Goal: Task Accomplishment & Management: Manage account settings

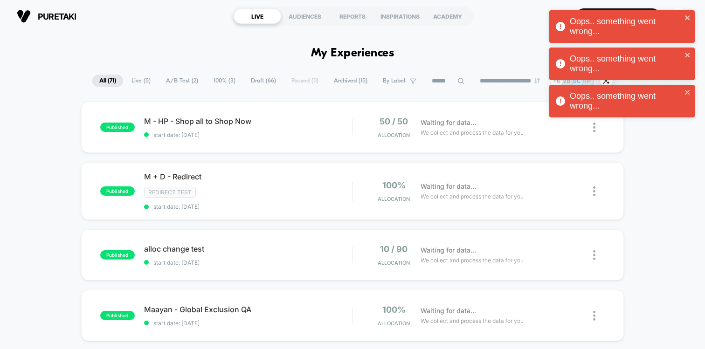
click at [667, 18] on div "Oops.. something went wrong..." at bounding box center [626, 27] width 112 height 20
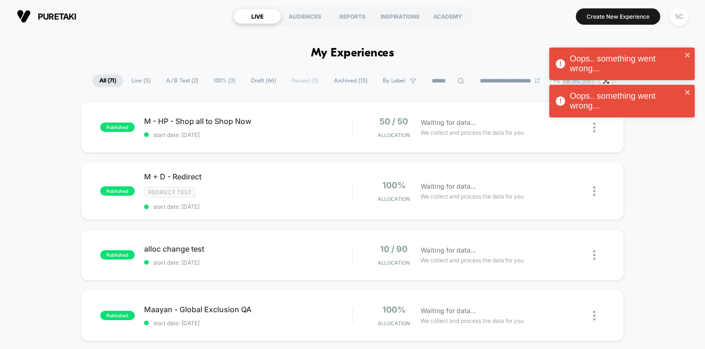
click at [667, 18] on div "Oops.. something went wrong... Oops.. something went wrong... Oops.. something …" at bounding box center [621, 66] width 149 height 116
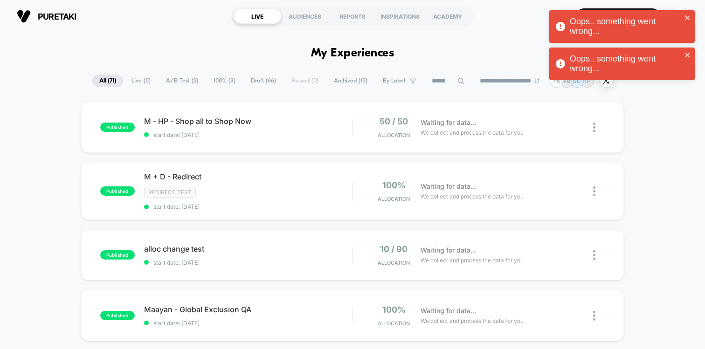
click at [667, 18] on div "Oops.. something went wrong... Oops.. something went wrong... Oops.. something …" at bounding box center [621, 47] width 149 height 78
click at [672, 20] on div "Oops.. something went wrong..." at bounding box center [626, 27] width 112 height 20
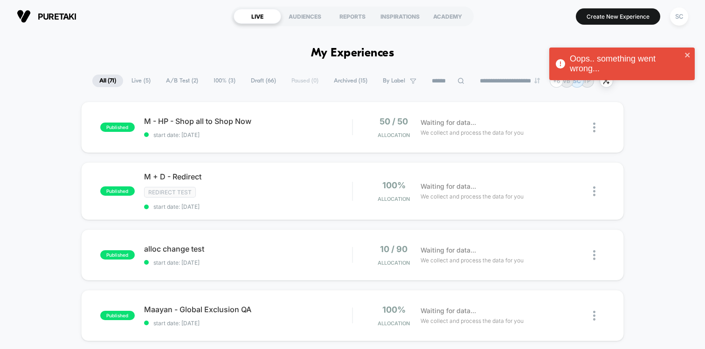
click at [672, 20] on div "Oops.. something went wrong... Oops.. something went wrong..." at bounding box center [621, 47] width 149 height 78
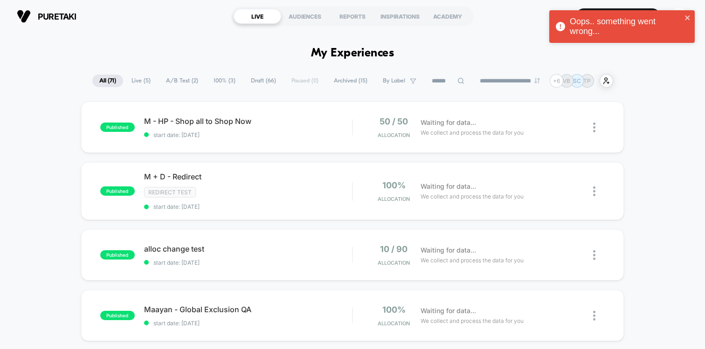
click at [672, 20] on div "Oops.. something went wrong..." at bounding box center [626, 27] width 112 height 20
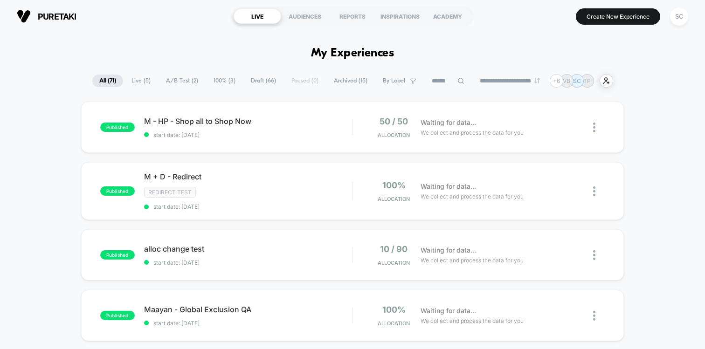
click at [672, 20] on div "Oops.. something went wrong..." at bounding box center [621, 28] width 149 height 41
click at [672, 20] on div "SC" at bounding box center [679, 16] width 18 height 18
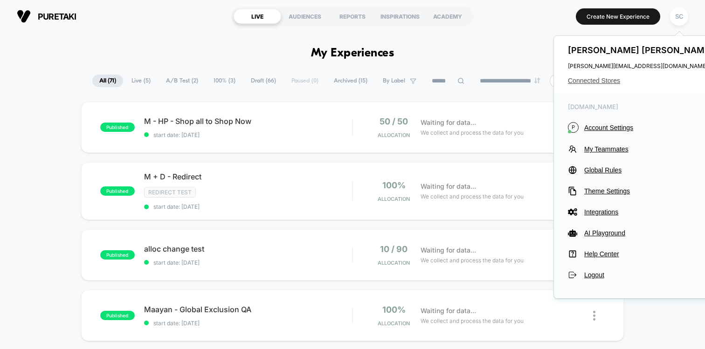
click at [597, 79] on span "Connected Stores" at bounding box center [641, 80] width 147 height 7
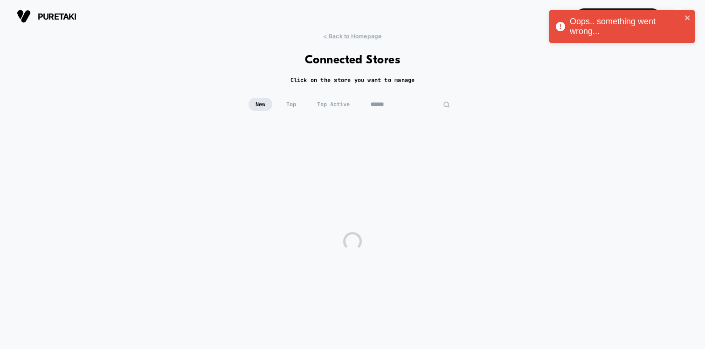
click at [397, 105] on input at bounding box center [410, 104] width 93 height 13
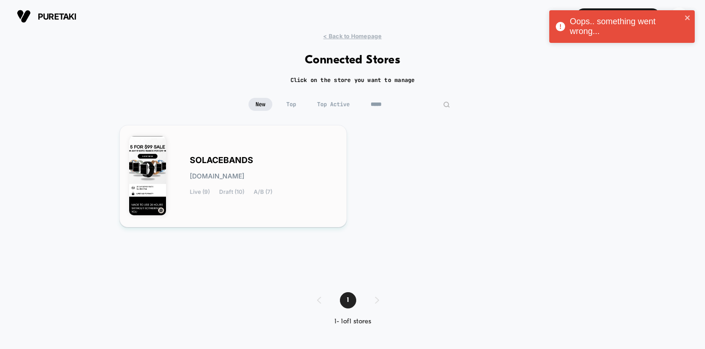
type input "*****"
click at [215, 171] on div "SOLACEBANDS solacebands.myshopify.com Live (9) Draft (10) A/B (7)" at bounding box center [263, 176] width 147 height 38
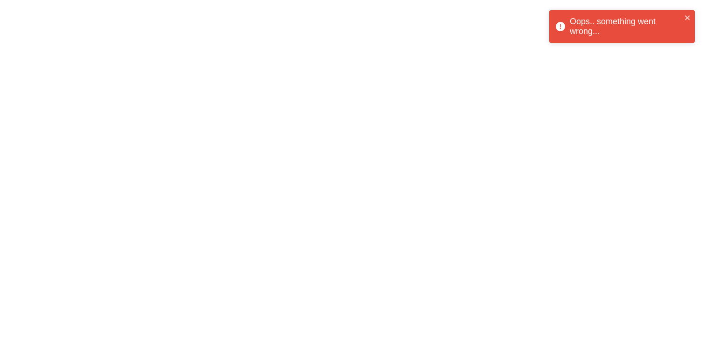
click at [583, 32] on div "Oops.. something went wrong..." at bounding box center [626, 27] width 112 height 20
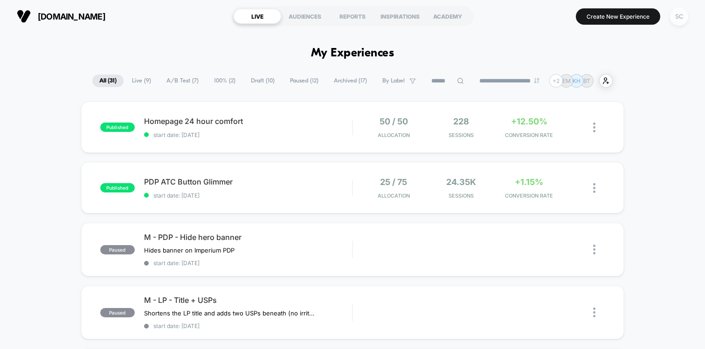
click at [681, 12] on div "SC" at bounding box center [679, 16] width 18 height 18
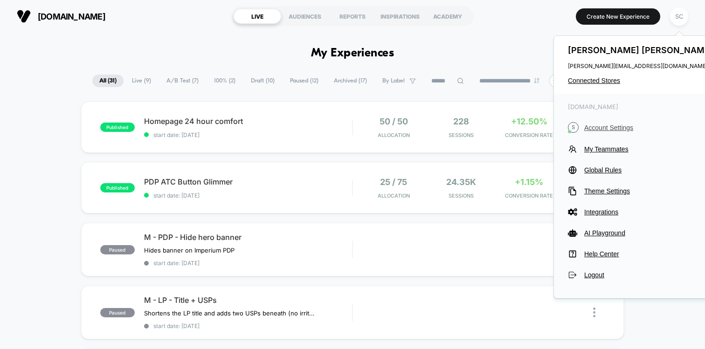
click at [606, 125] on span "Account Settings" at bounding box center [649, 127] width 131 height 7
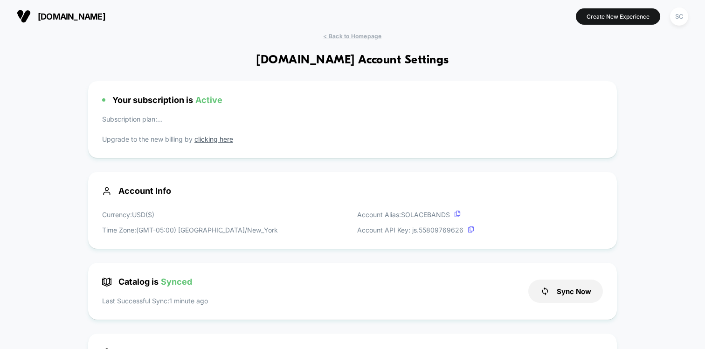
scroll to position [126, 0]
click at [205, 139] on link "clicking here" at bounding box center [213, 139] width 39 height 8
